Goal: Use online tool/utility

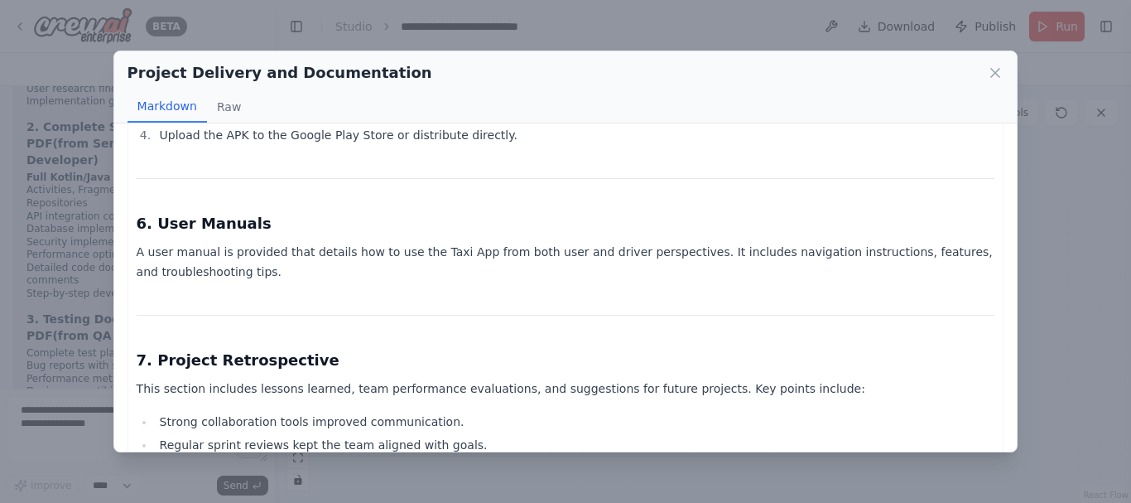
scroll to position [4341, 0]
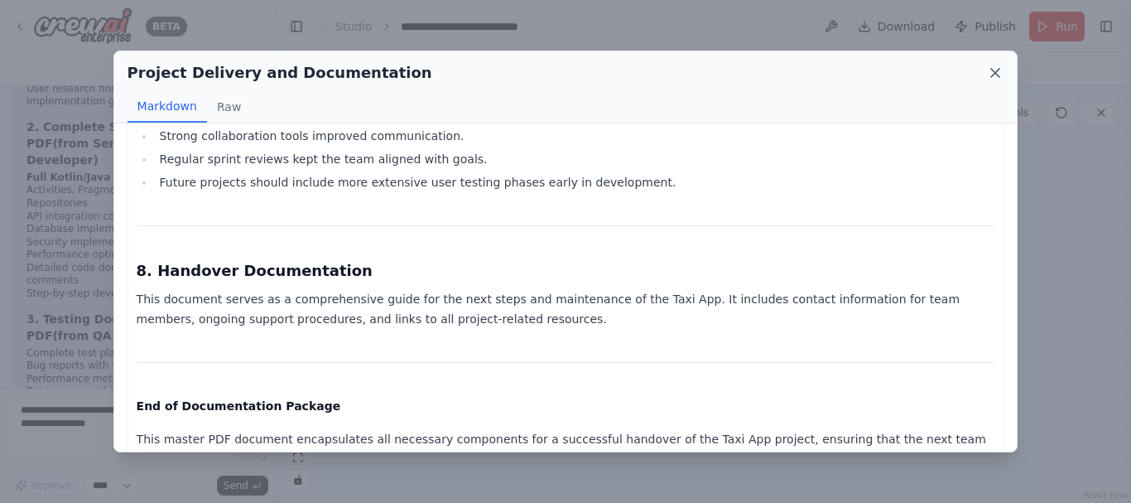
click at [993, 65] on icon at bounding box center [995, 73] width 17 height 17
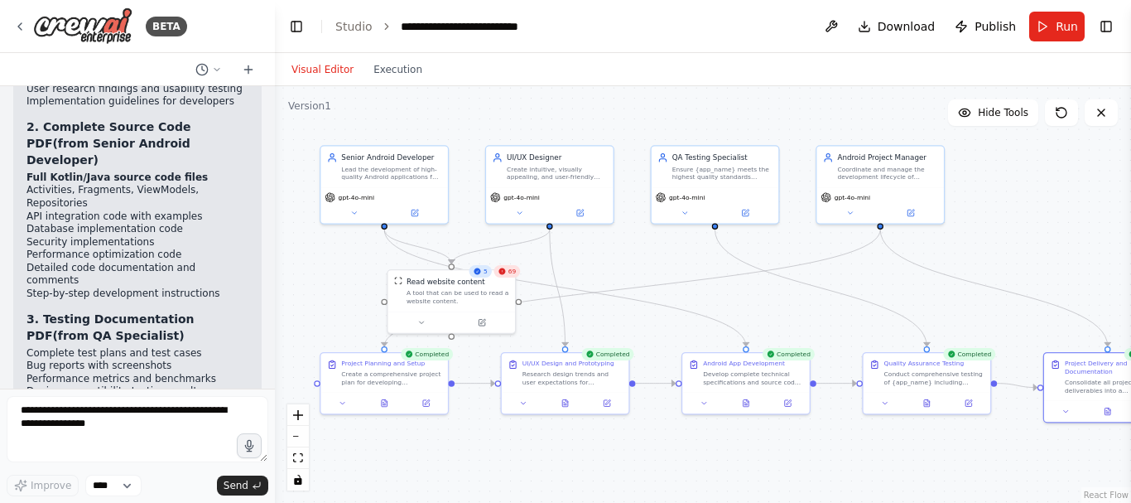
drag, startPoint x: 858, startPoint y: 186, endPoint x: 1090, endPoint y: 239, distance: 237.9
click at [1090, 239] on div ".deletable-edge-delete-btn { width: 20px; height: 20px; border: 0px solid #ffff…" at bounding box center [703, 294] width 856 height 417
click at [23, 24] on icon at bounding box center [19, 26] width 13 height 13
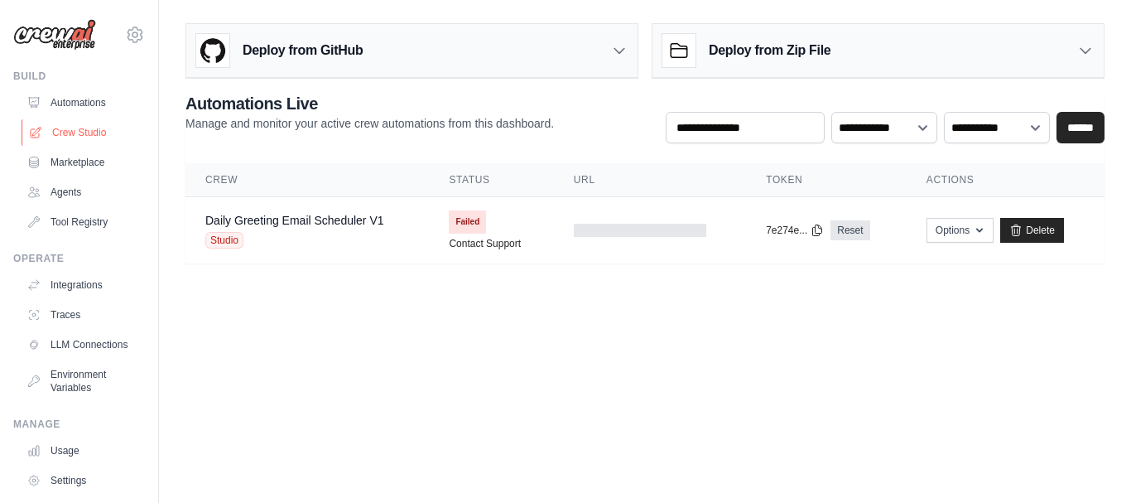
click at [75, 124] on link "Crew Studio" at bounding box center [84, 132] width 125 height 27
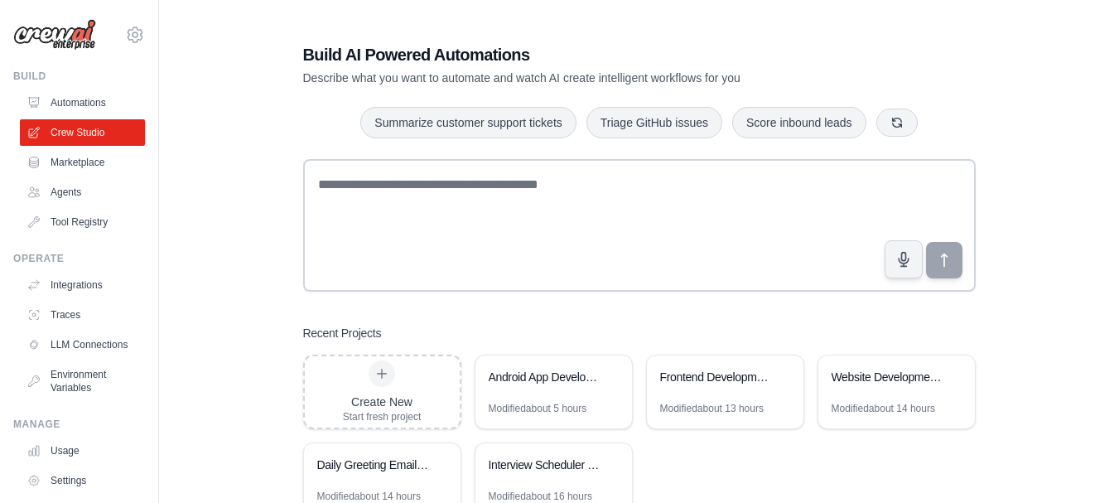
scroll to position [57, 0]
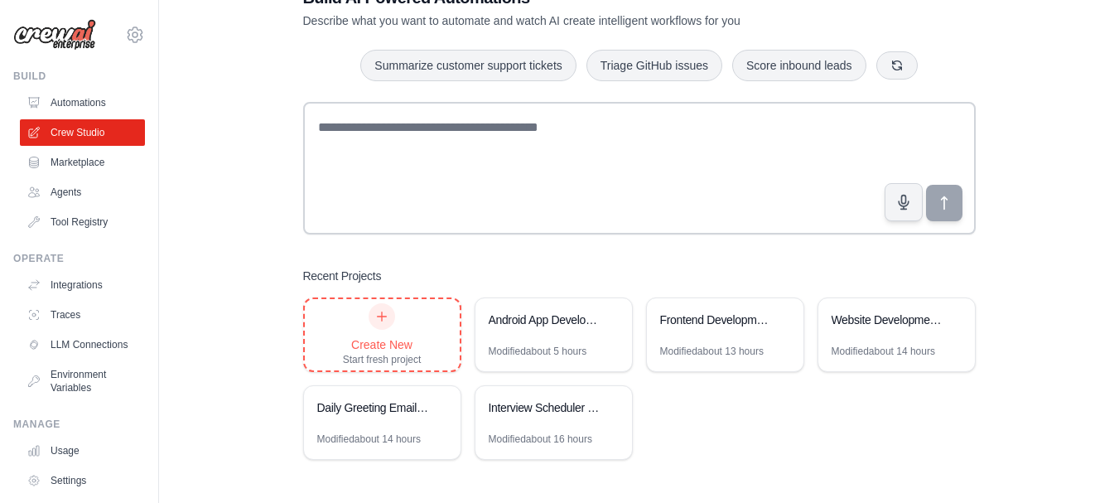
click at [403, 325] on div "Create New Start fresh project" at bounding box center [382, 334] width 79 height 63
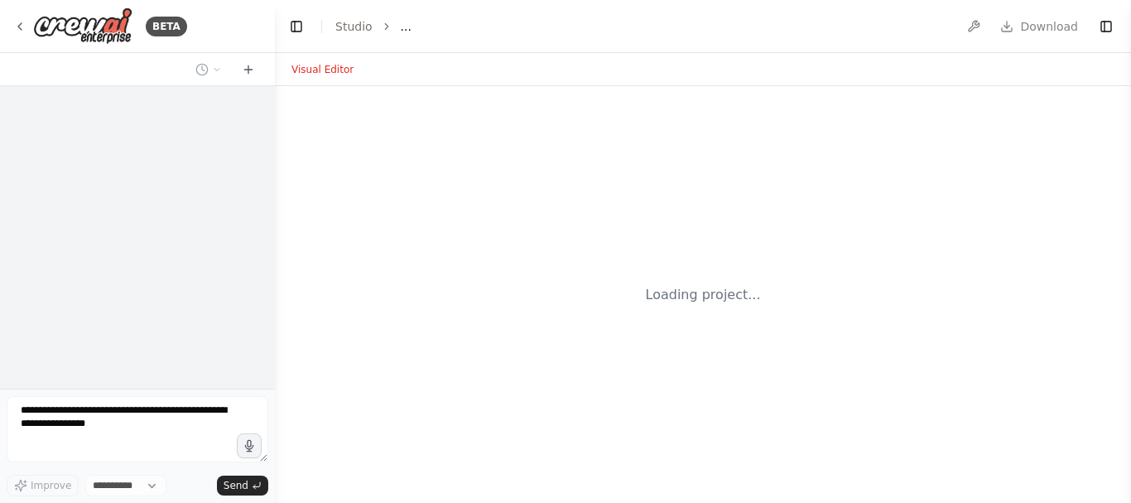
select select "****"
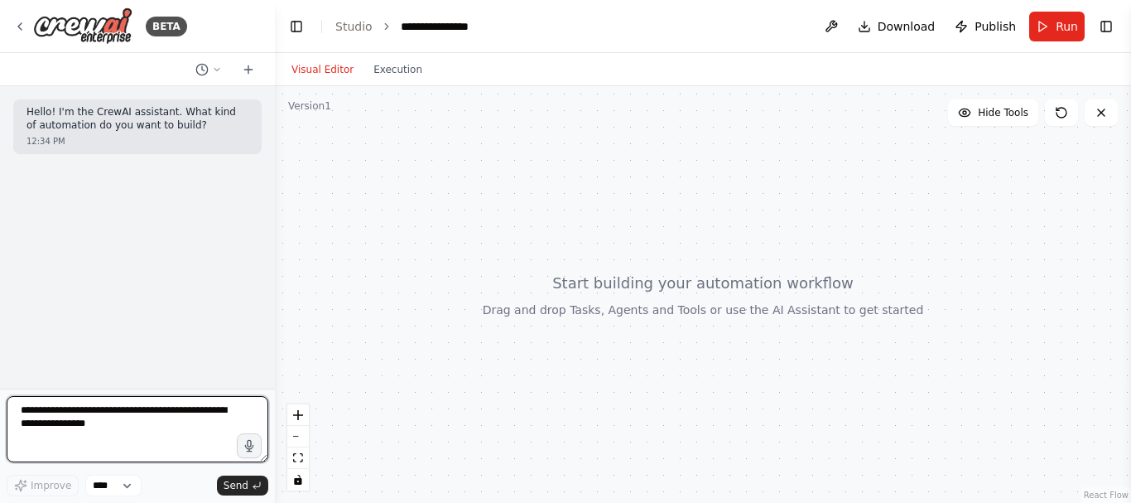
click at [146, 439] on textarea at bounding box center [138, 429] width 262 height 66
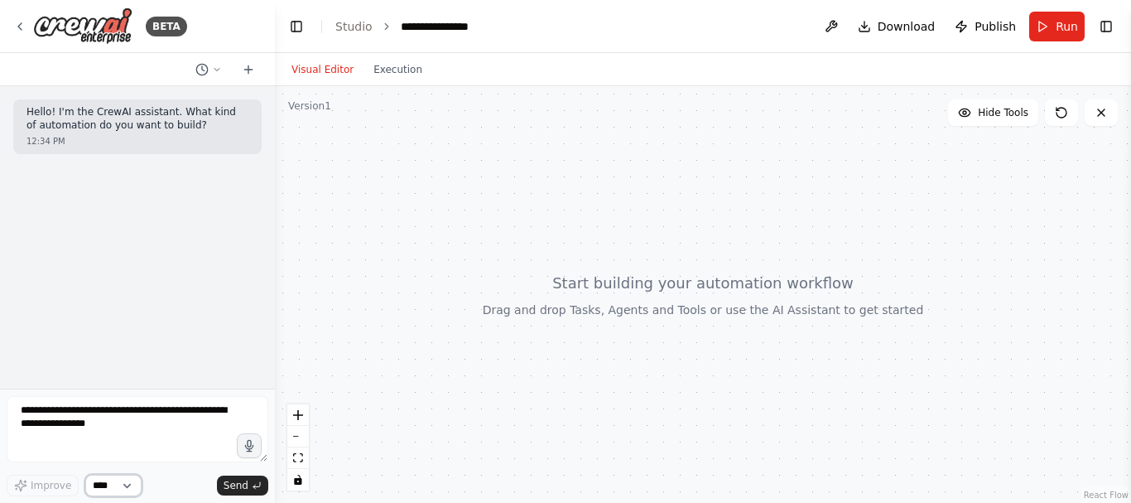
click at [131, 481] on select "****" at bounding box center [113, 486] width 56 height 22
click at [396, 333] on div at bounding box center [703, 294] width 856 height 417
click at [250, 71] on icon at bounding box center [248, 69] width 13 height 13
click at [1107, 23] on button "Toggle Right Sidebar" at bounding box center [1106, 26] width 23 height 23
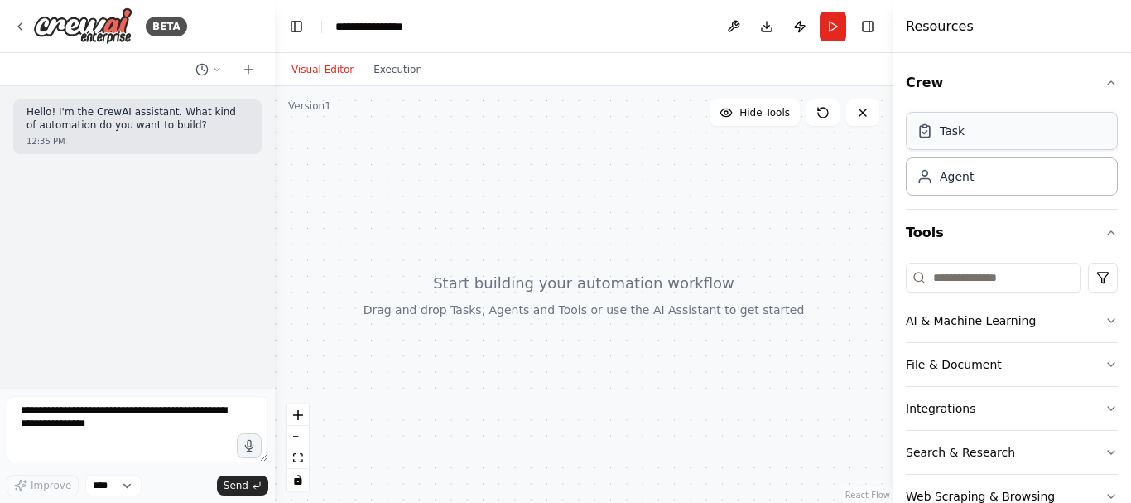
click at [977, 137] on div "Task" at bounding box center [1012, 131] width 212 height 38
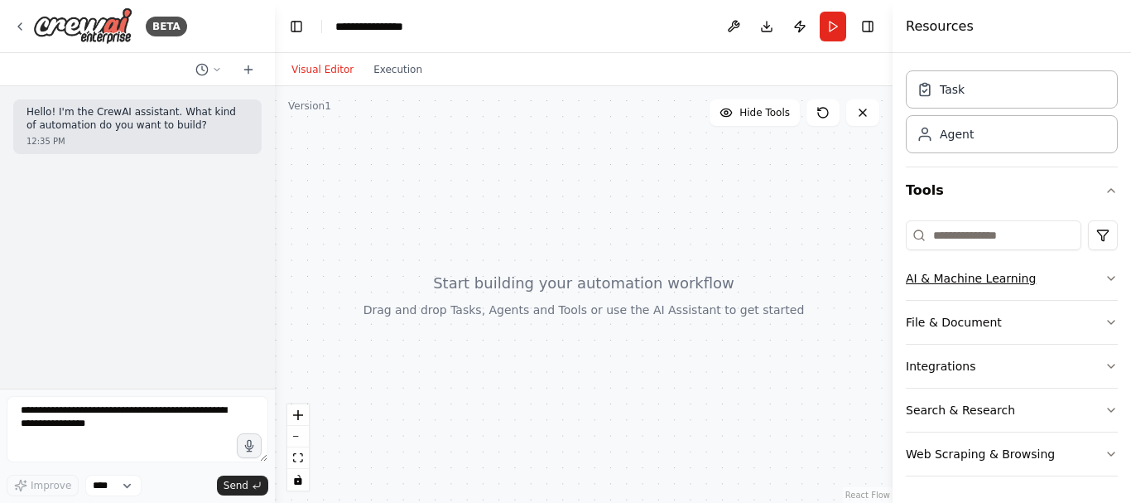
click at [1105, 273] on icon "button" at bounding box center [1111, 278] width 13 height 13
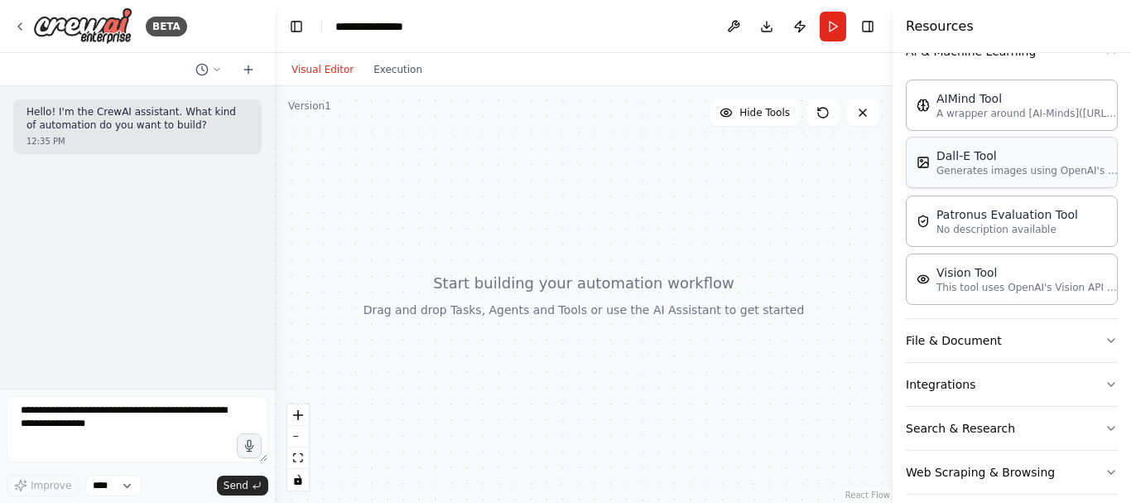
scroll to position [272, 0]
click at [1025, 353] on button "File & Document" at bounding box center [1012, 337] width 212 height 43
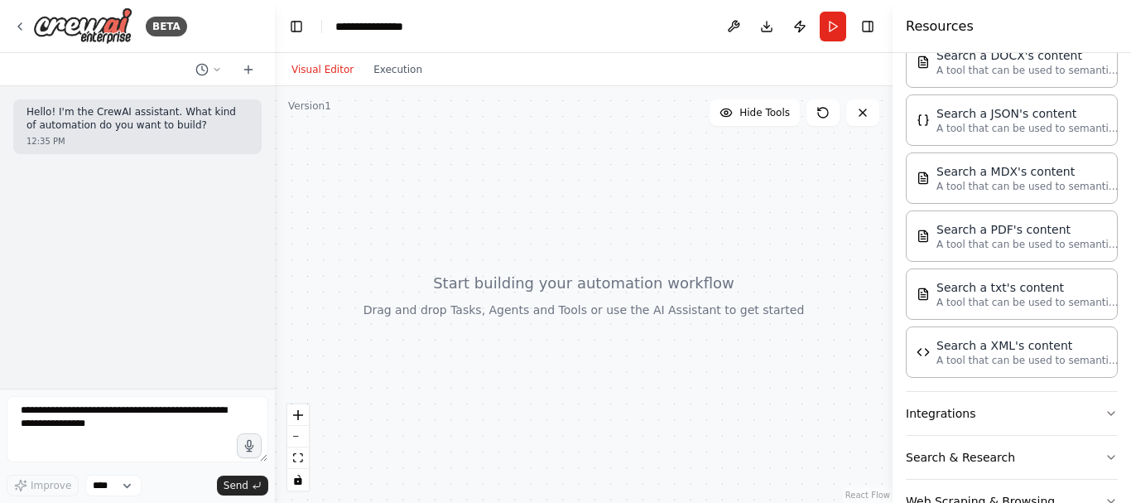
scroll to position [707, 0]
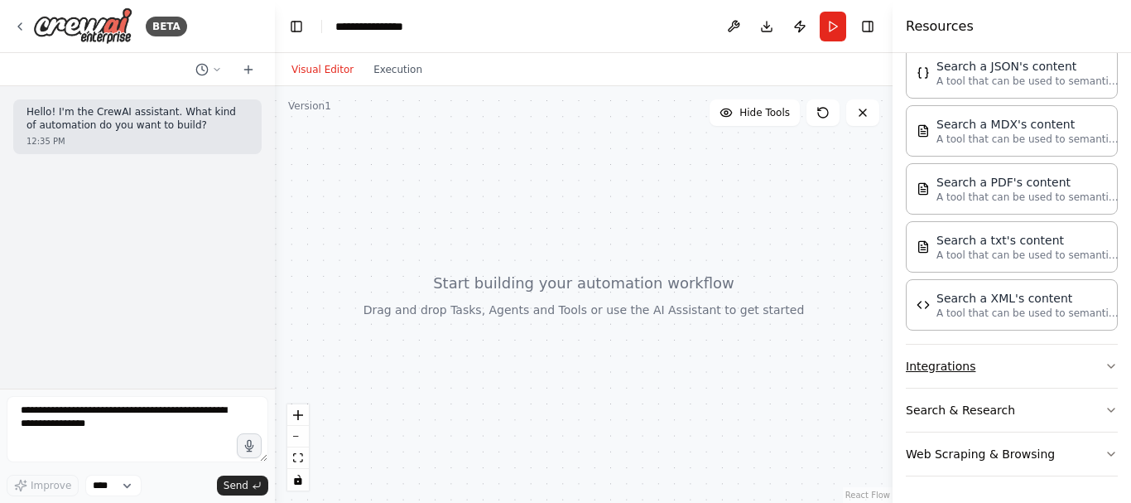
click at [1016, 359] on button "Integrations" at bounding box center [1012, 366] width 212 height 43
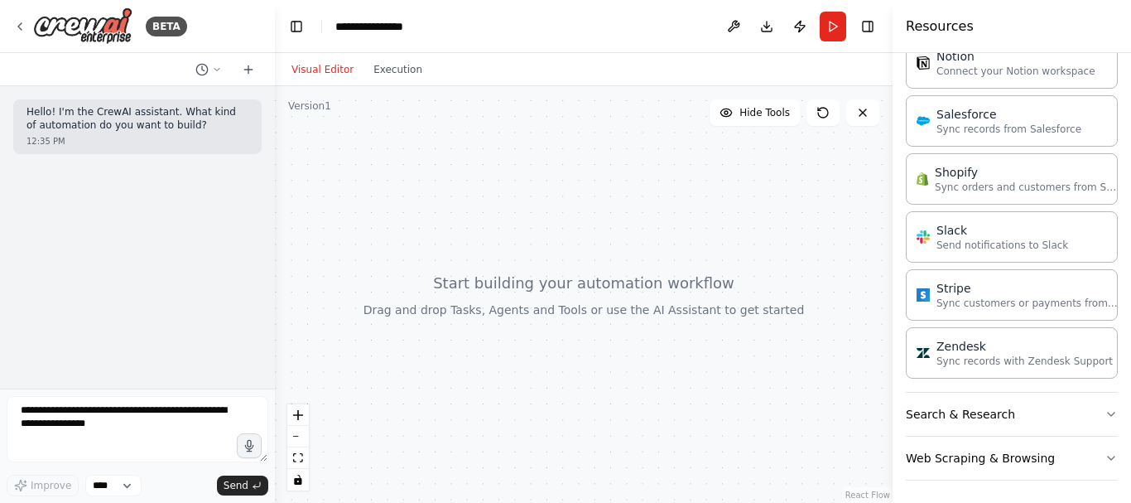
scroll to position [1821, 0]
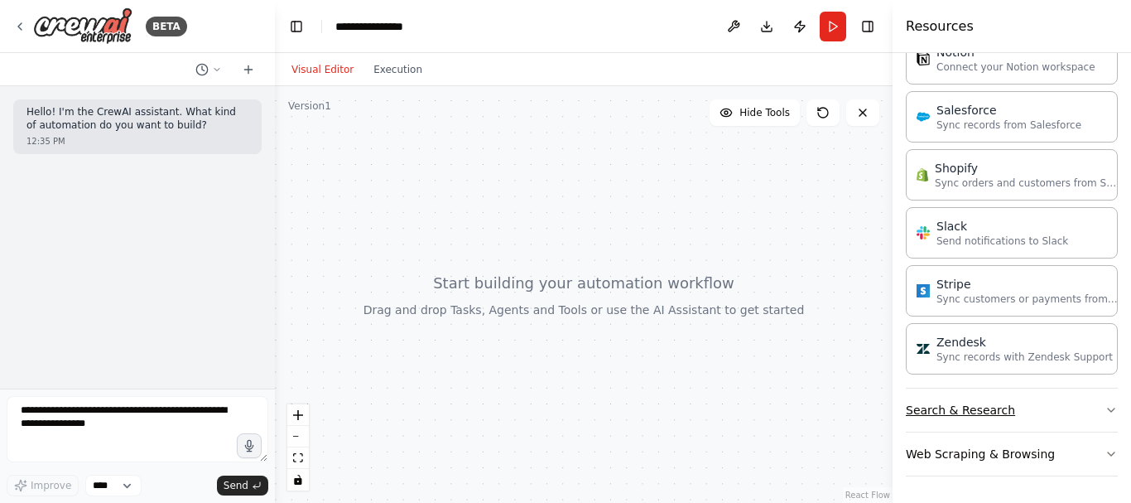
click at [995, 408] on button "Search & Research" at bounding box center [1012, 409] width 212 height 43
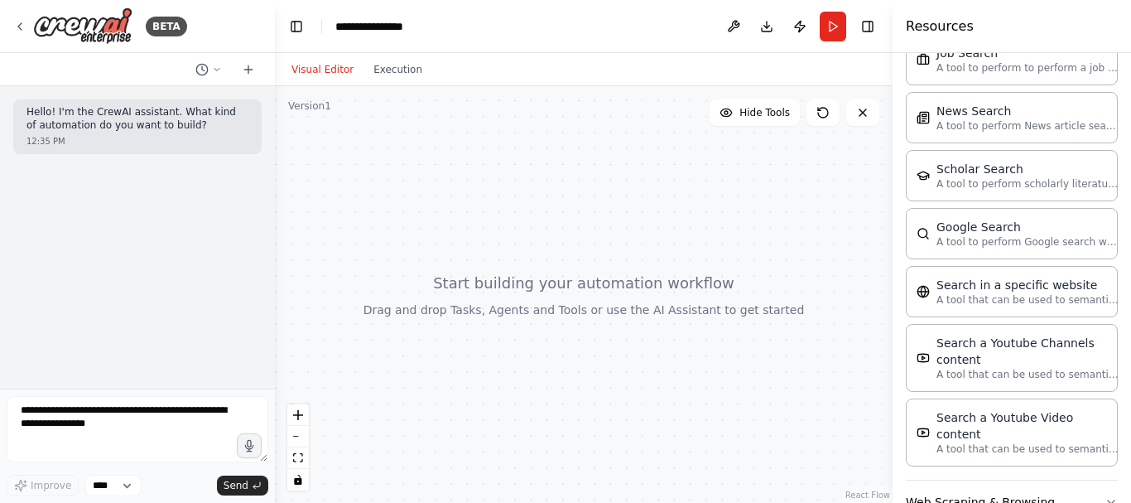
scroll to position [2663, 0]
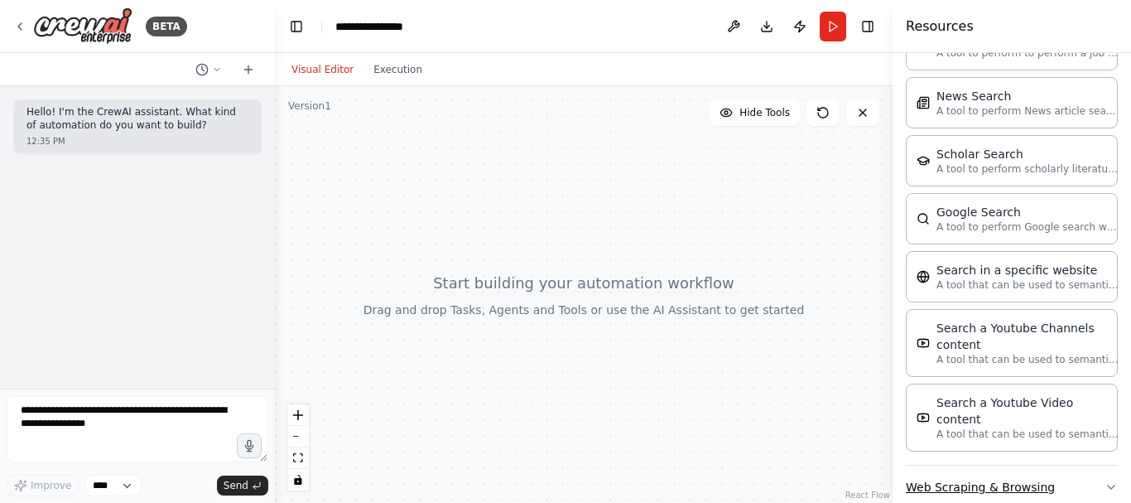
click at [991, 466] on button "Web Scraping & Browsing" at bounding box center [1012, 487] width 212 height 43
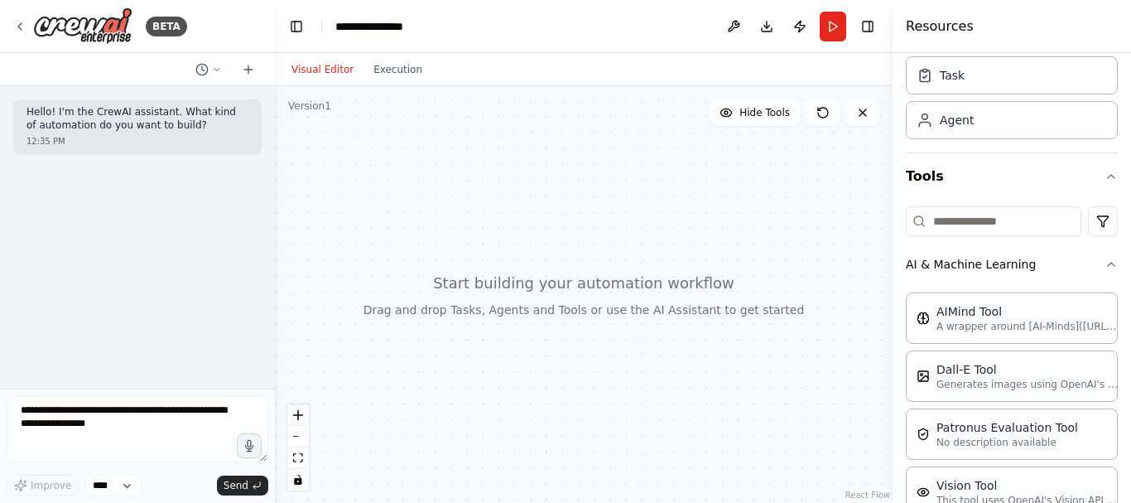
scroll to position [0, 0]
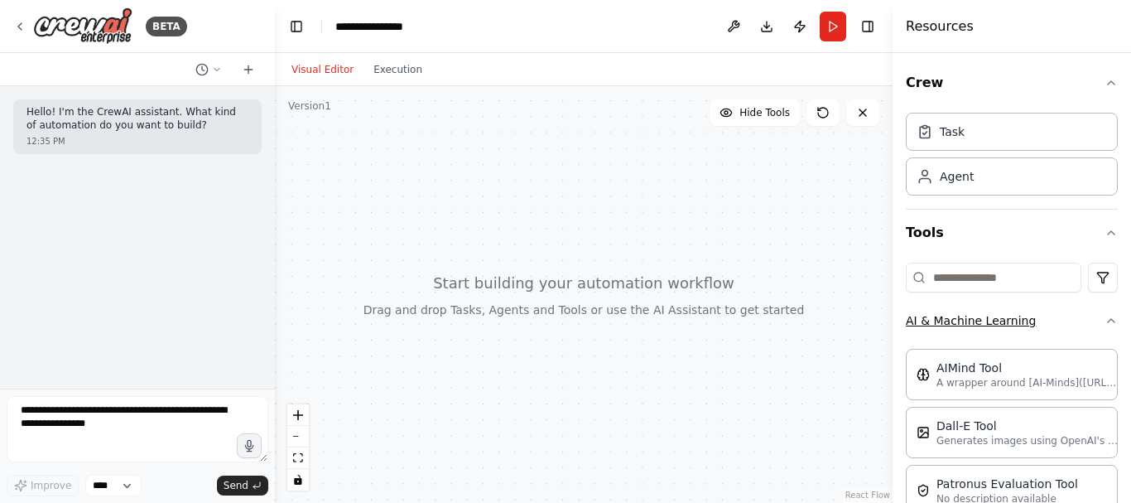
click at [1105, 324] on icon "button" at bounding box center [1111, 320] width 13 height 13
